Goal: Check status: Check status

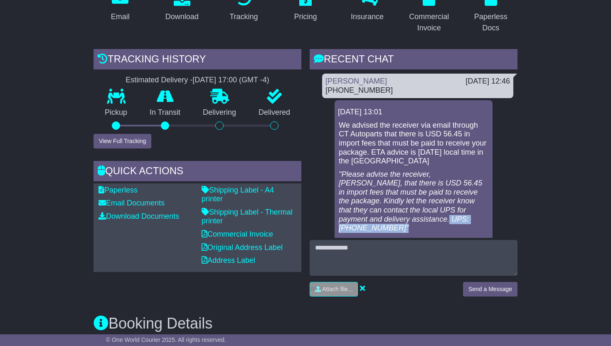
scroll to position [22, 0]
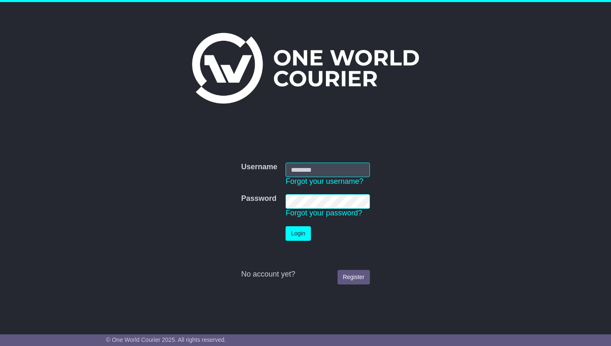
type input "**********"
click at [300, 231] on button "Login" at bounding box center [297, 233] width 25 height 15
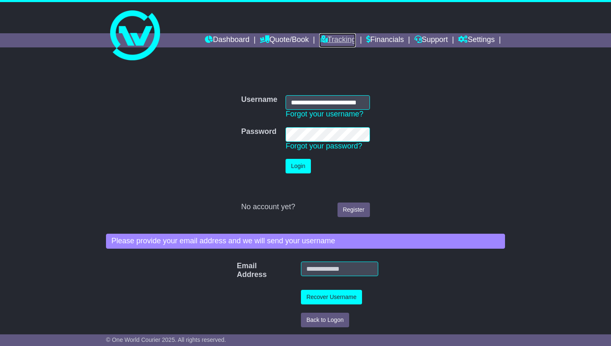
click at [322, 41] on link "Tracking" at bounding box center [337, 40] width 37 height 14
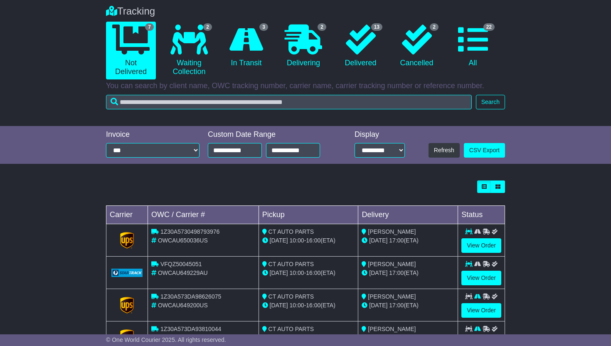
scroll to position [192, 0]
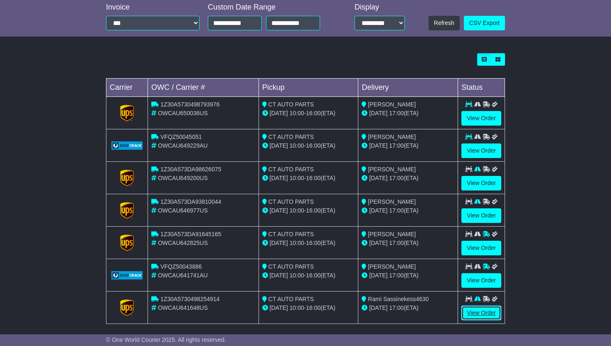
click at [483, 311] on link "View Order" at bounding box center [481, 312] width 40 height 15
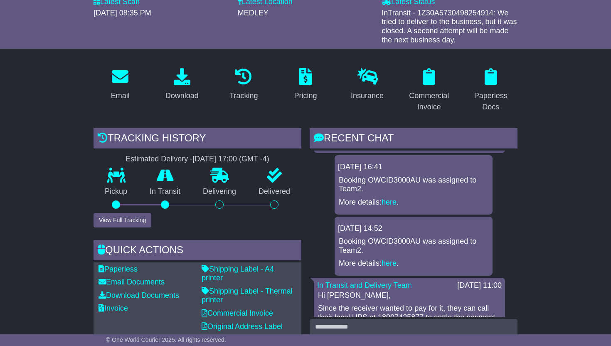
scroll to position [288, 0]
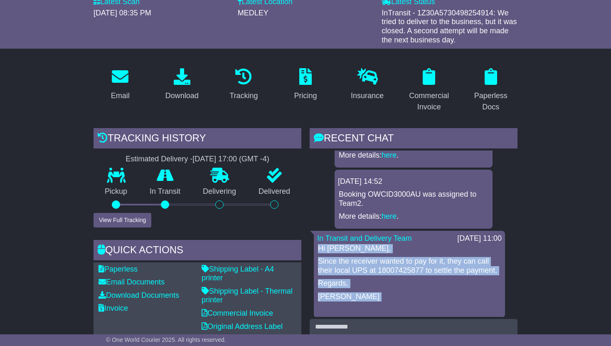
drag, startPoint x: 319, startPoint y: 245, endPoint x: 452, endPoint y: 301, distance: 144.7
click at [452, 301] on div "Hi Matthew, Since the receiver wanted to pay for it, they can call their local …" at bounding box center [409, 279] width 184 height 71
copy div "Hi Matthew, Since the receiver wanted to pay for it, they can call their local …"
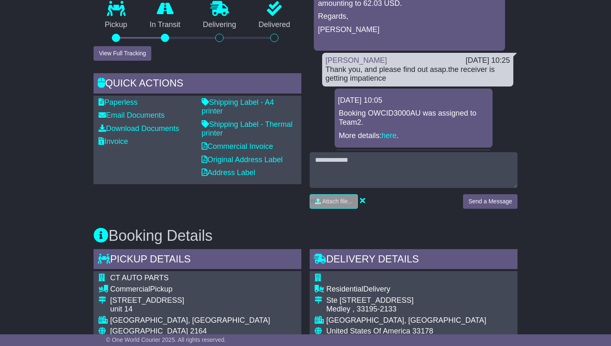
scroll to position [384, 0]
